Goal: Browse casually

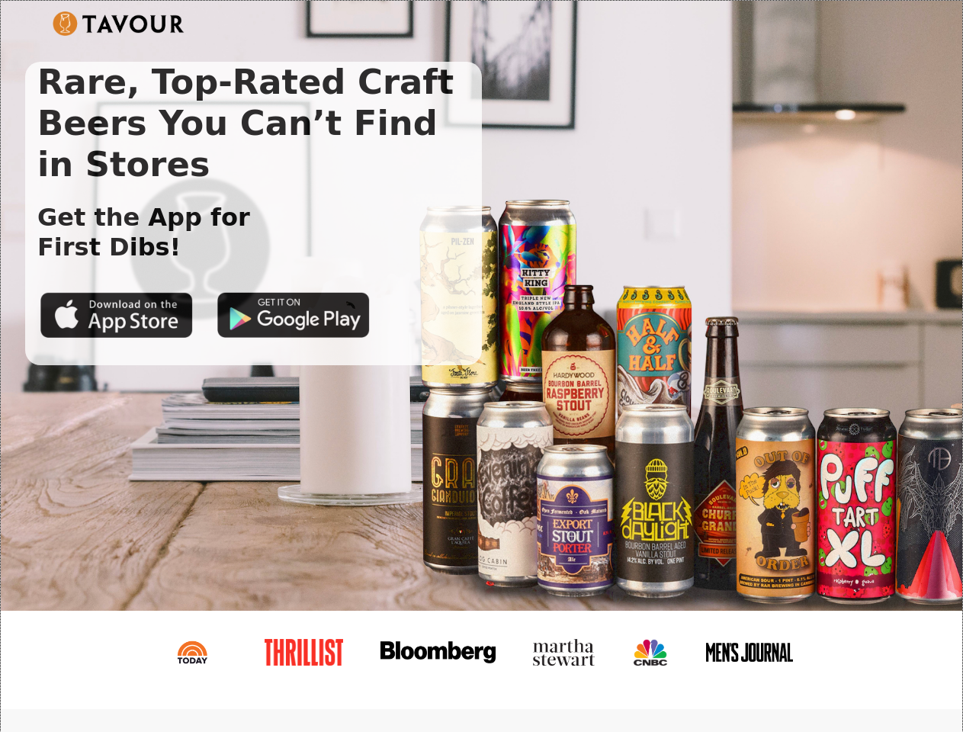
click at [118, 24] on img at bounding box center [119, 23] width 132 height 24
